Goal: Use online tool/utility: Utilize a website feature to perform a specific function

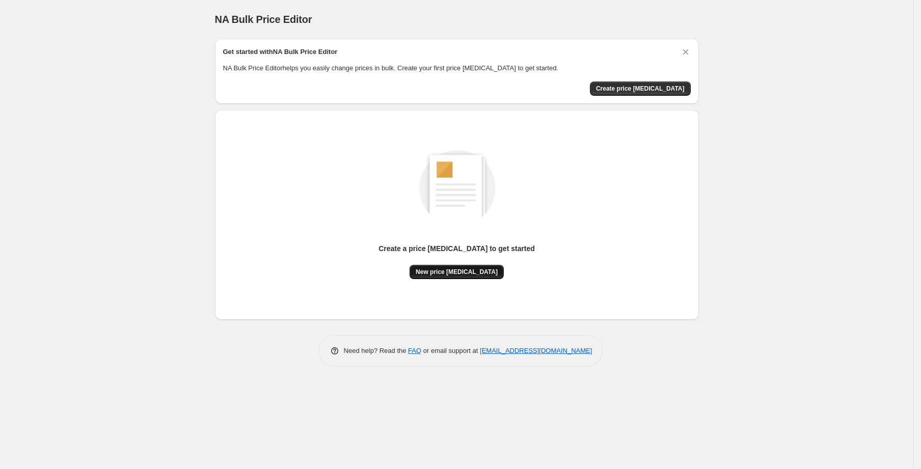
drag, startPoint x: 458, startPoint y: 289, endPoint x: 458, endPoint y: 276, distance: 13.2
click at [458, 285] on div "Create a price [MEDICAL_DATA] to get started New price [MEDICAL_DATA]" at bounding box center [457, 215] width 468 height 194
click at [458, 275] on span "New price [MEDICAL_DATA]" at bounding box center [457, 272] width 82 height 8
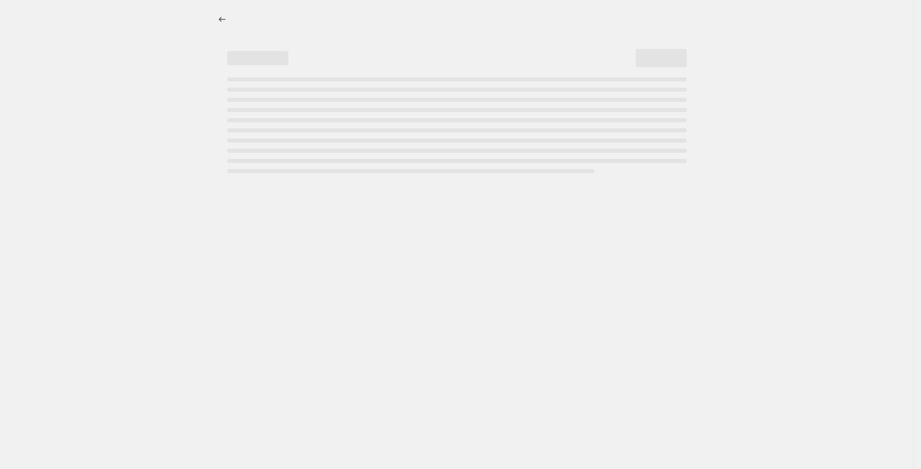
select select "percentage"
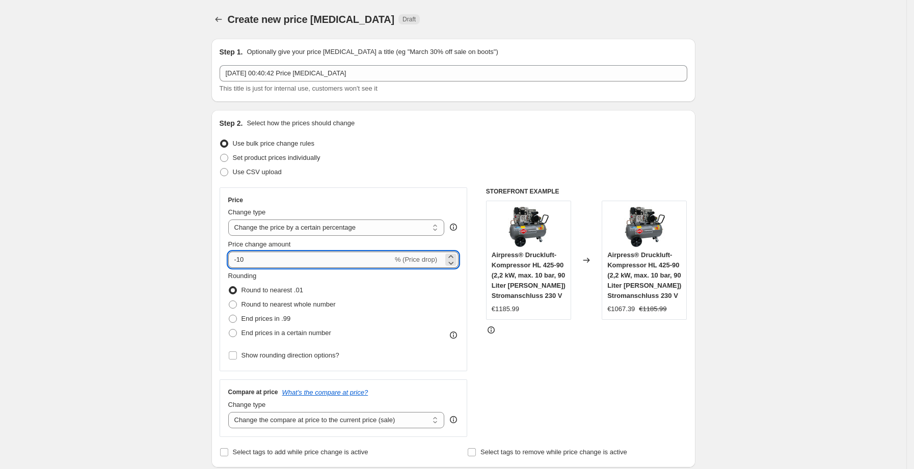
click at [282, 265] on input "-10" at bounding box center [310, 260] width 165 height 16
type input "-1"
type input "-30"
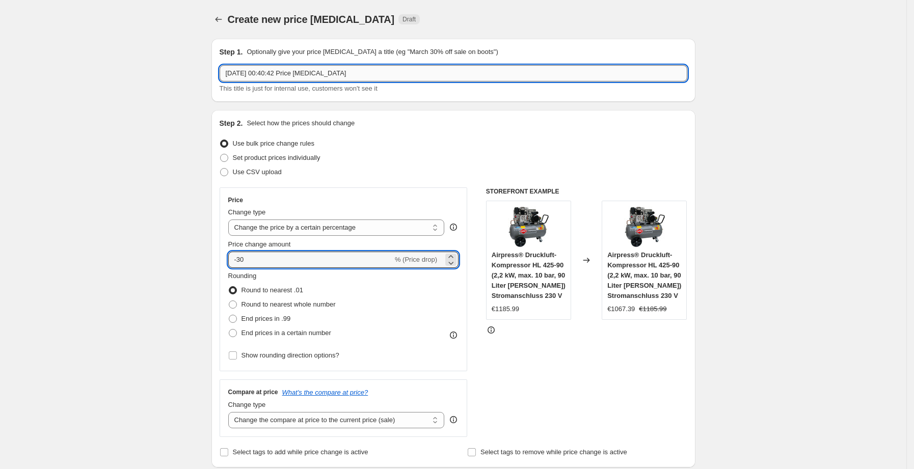
click at [609, 75] on input "[DATE] 00:40:42 Price [MEDICAL_DATA]" at bounding box center [454, 73] width 468 height 16
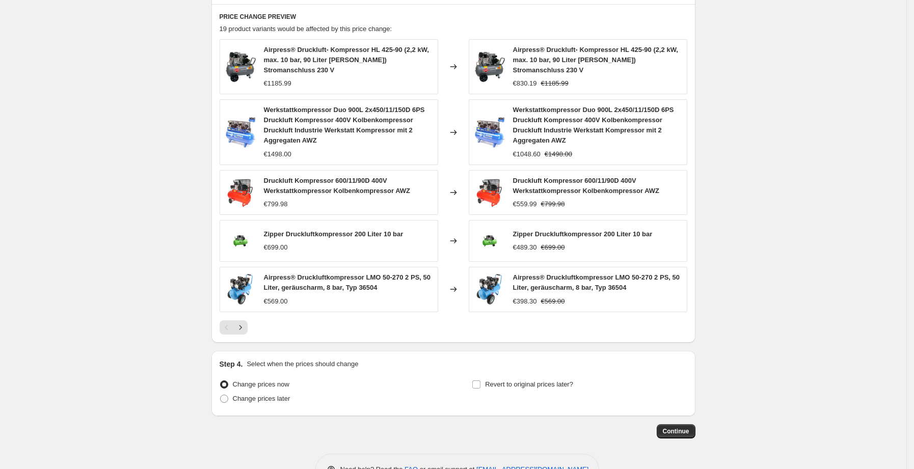
scroll to position [583, 0]
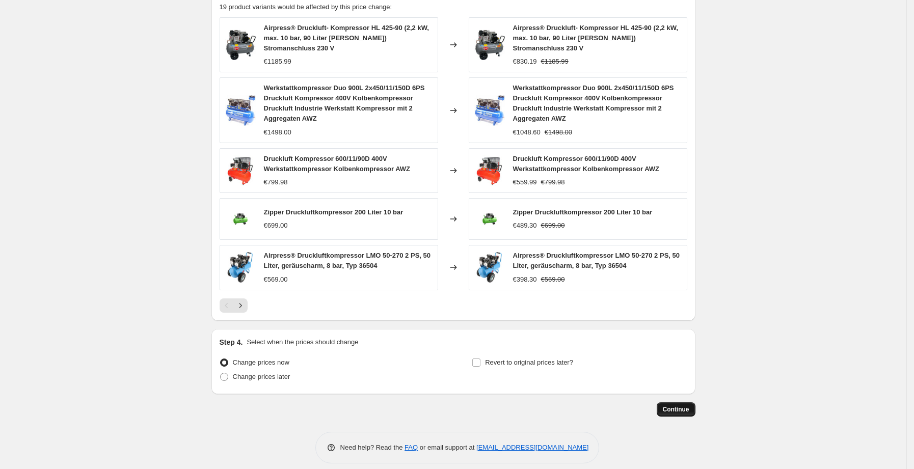
click at [669, 405] on span "Continue" at bounding box center [676, 409] width 26 height 8
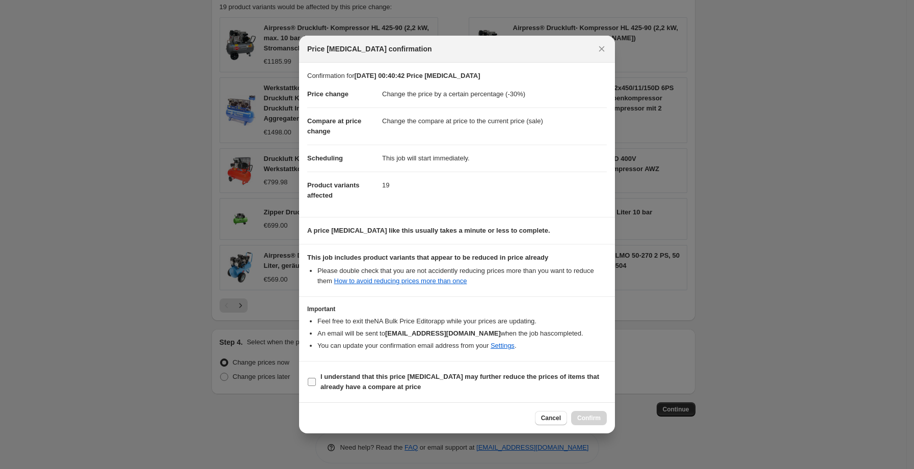
click at [496, 377] on b "I understand that this price [MEDICAL_DATA] may further reduce the prices of it…" at bounding box center [459, 382] width 279 height 18
click at [316, 378] on input "I understand that this price [MEDICAL_DATA] may further reduce the prices of it…" at bounding box center [312, 382] width 8 height 8
checkbox input "true"
click at [582, 418] on span "Confirm" at bounding box center [588, 418] width 23 height 8
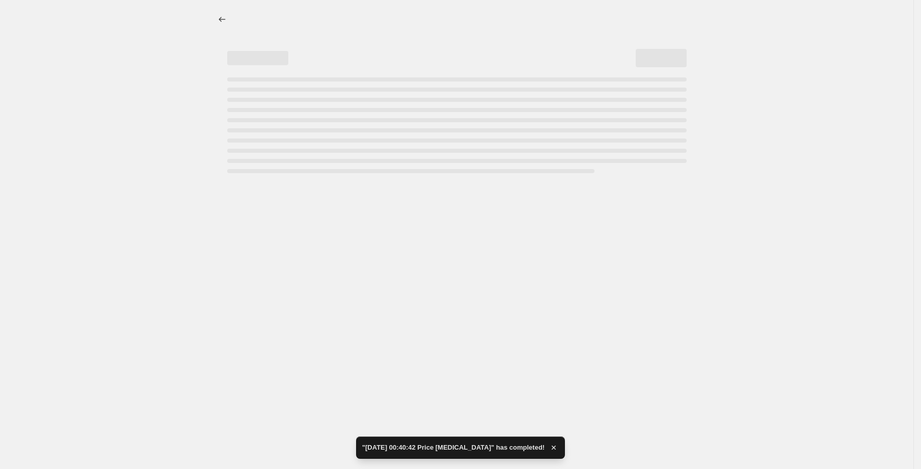
select select "percentage"
